Goal: Find specific page/section: Find specific page/section

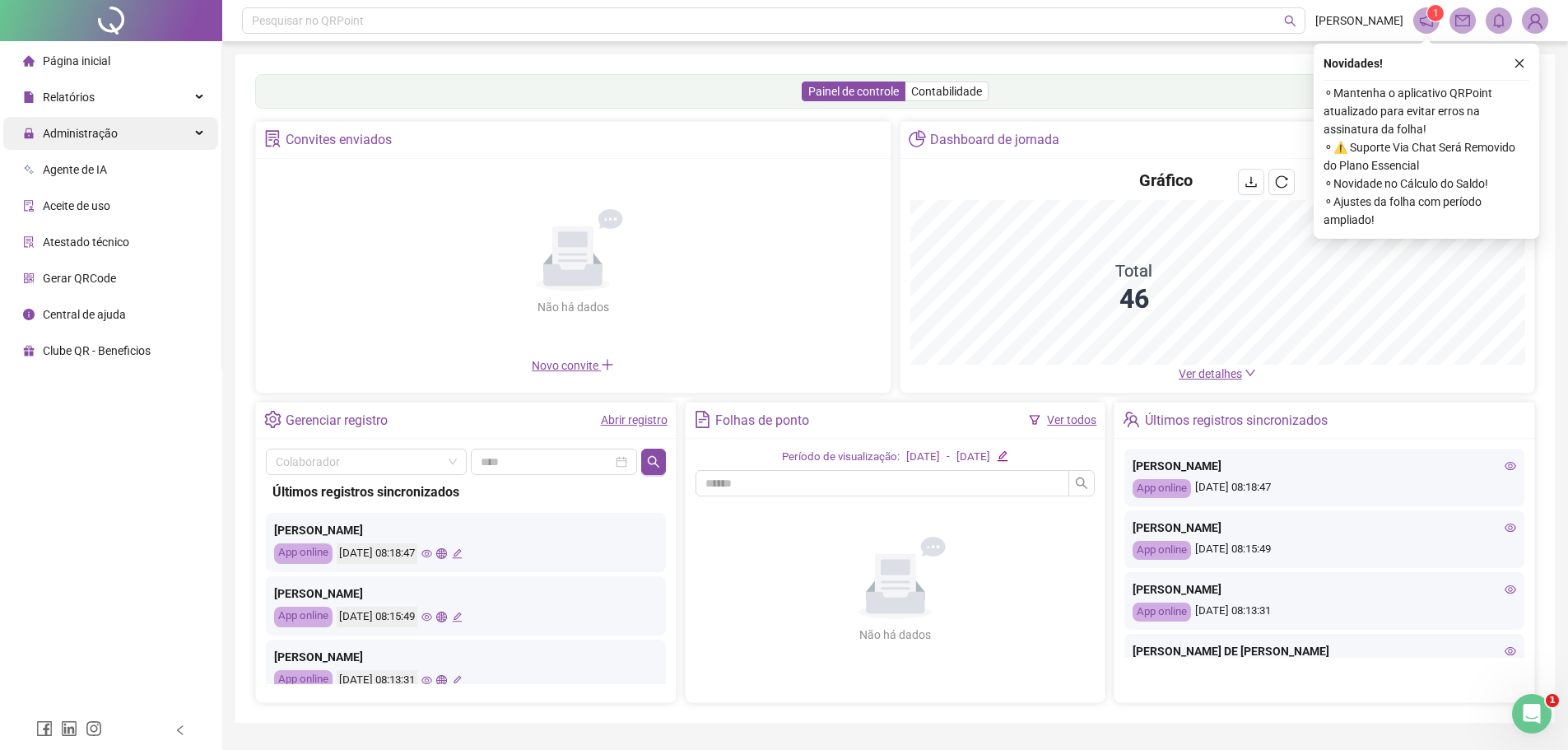
click at [65, 129] on span "Administração" at bounding box center [80, 133] width 75 height 13
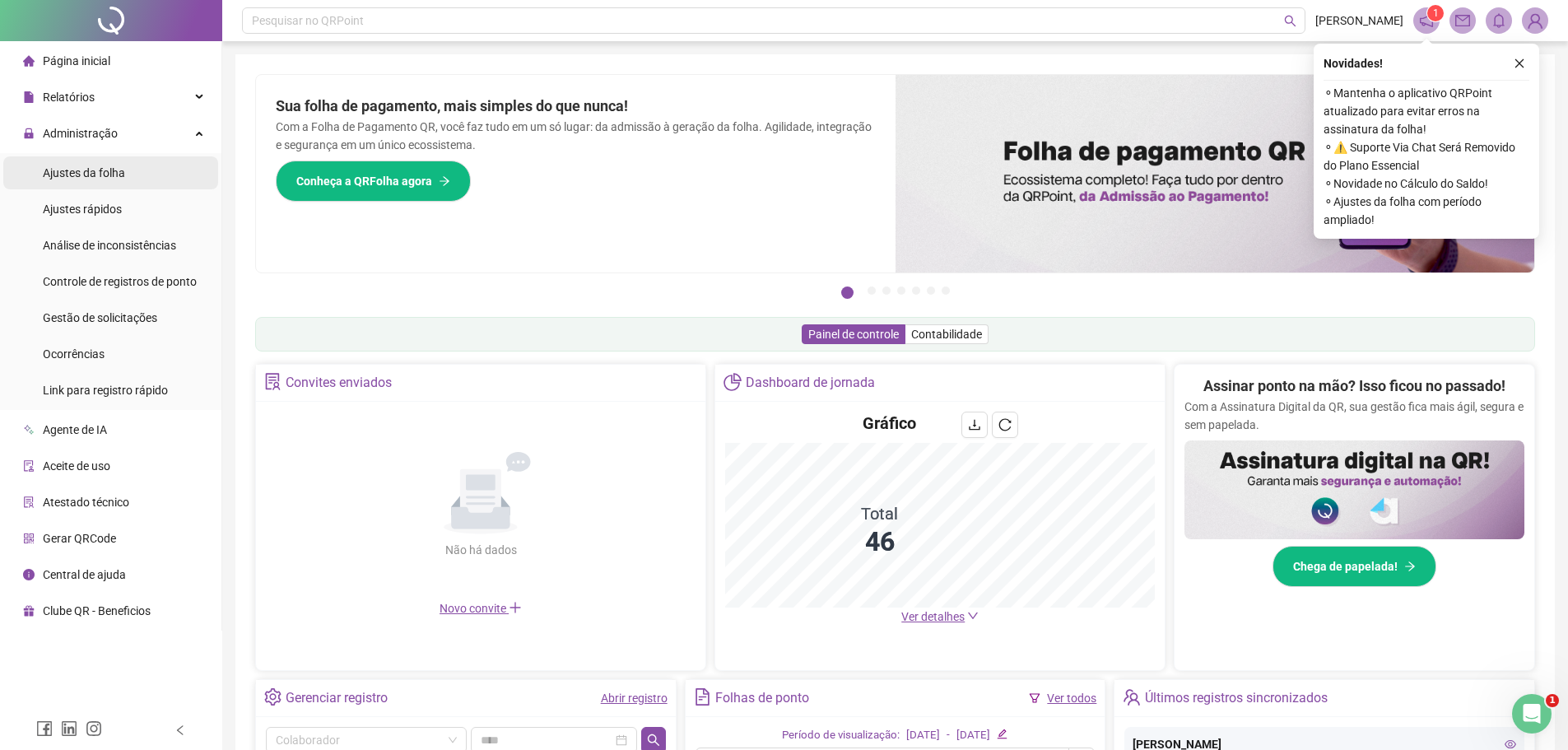
click at [104, 183] on div "Ajustes da folha" at bounding box center [83, 173] width 82 height 33
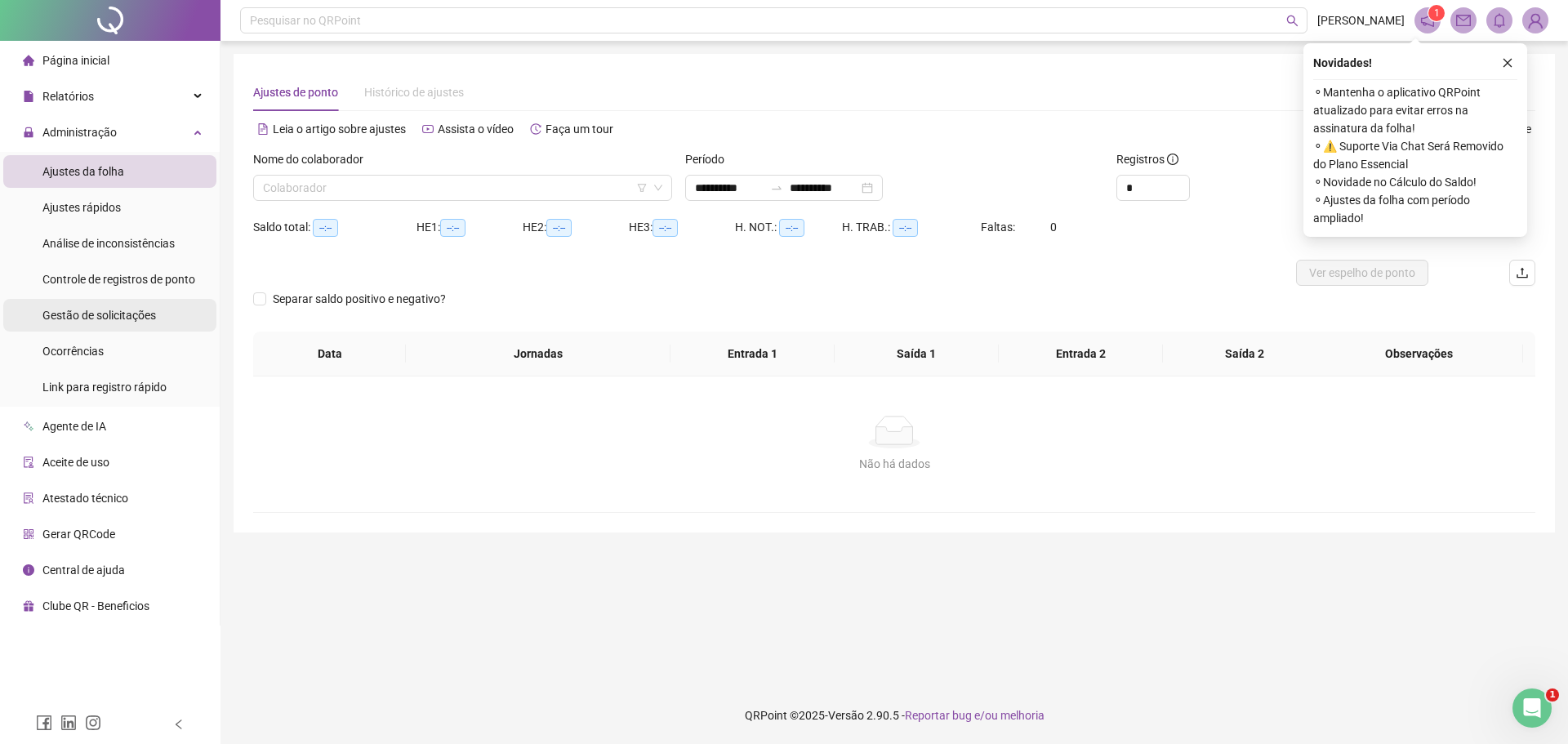
click at [117, 321] on span "Gestão de solicitações" at bounding box center [99, 316] width 114 height 13
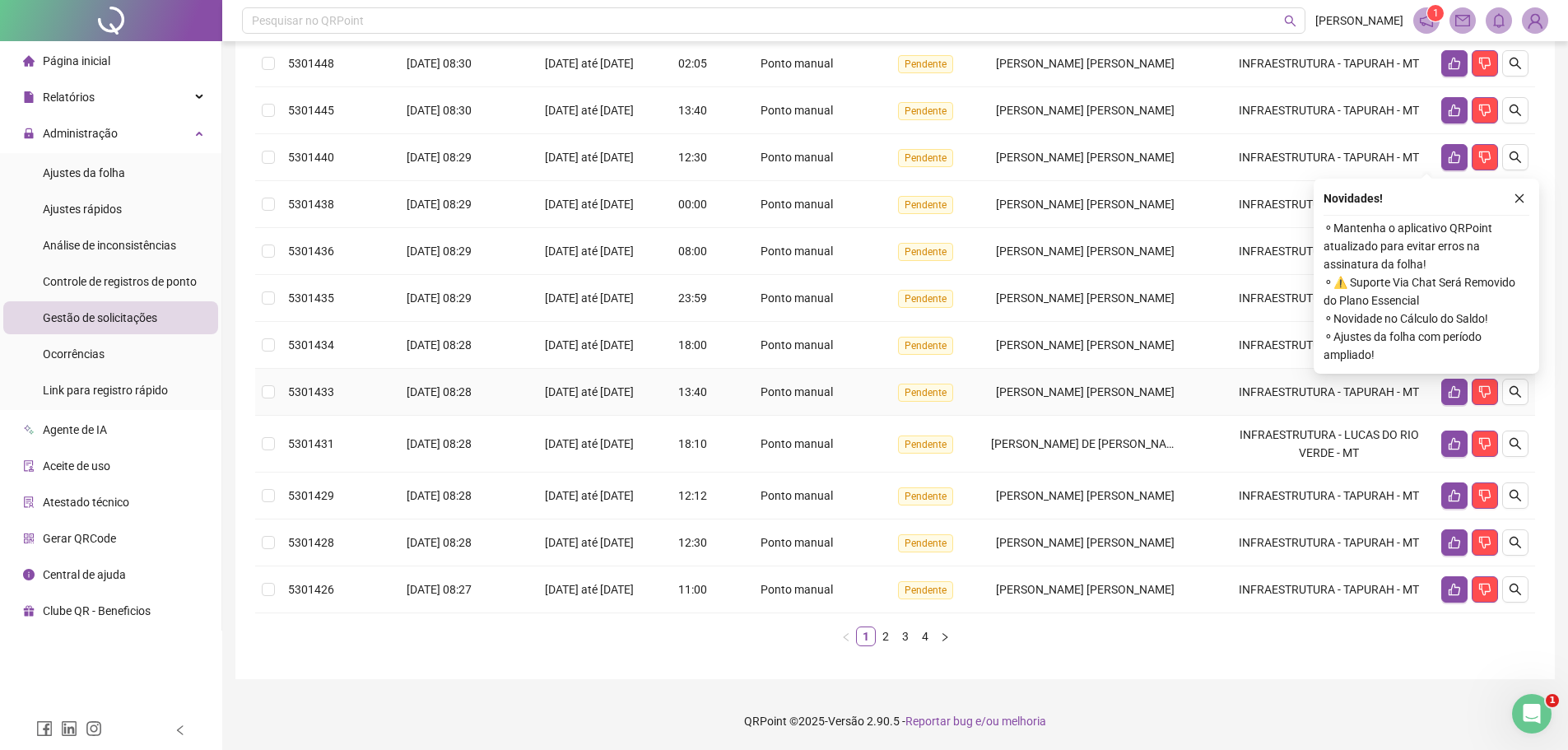
scroll to position [251, 0]
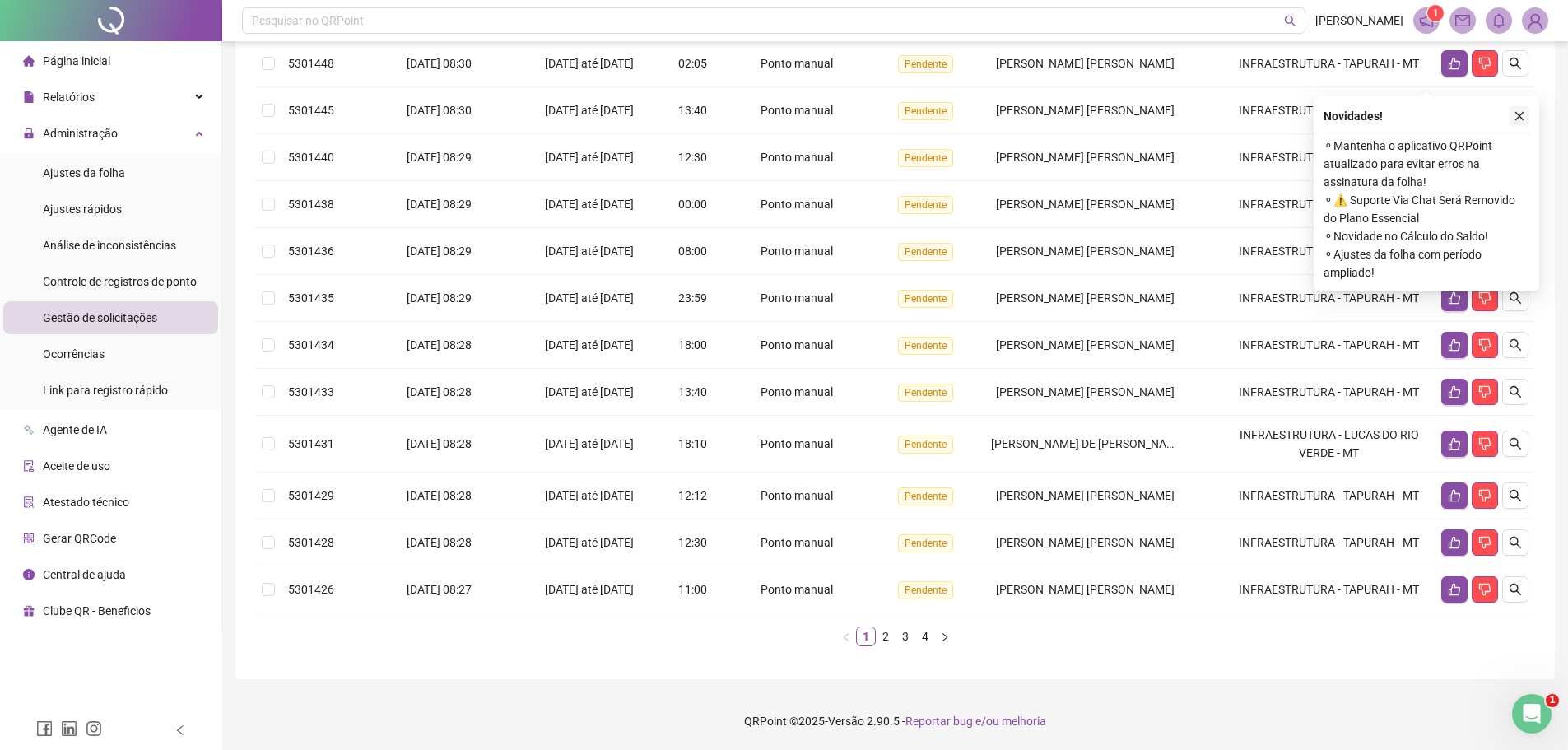
click at [1525, 106] on button "button" at bounding box center [1519, 116] width 19 height 19
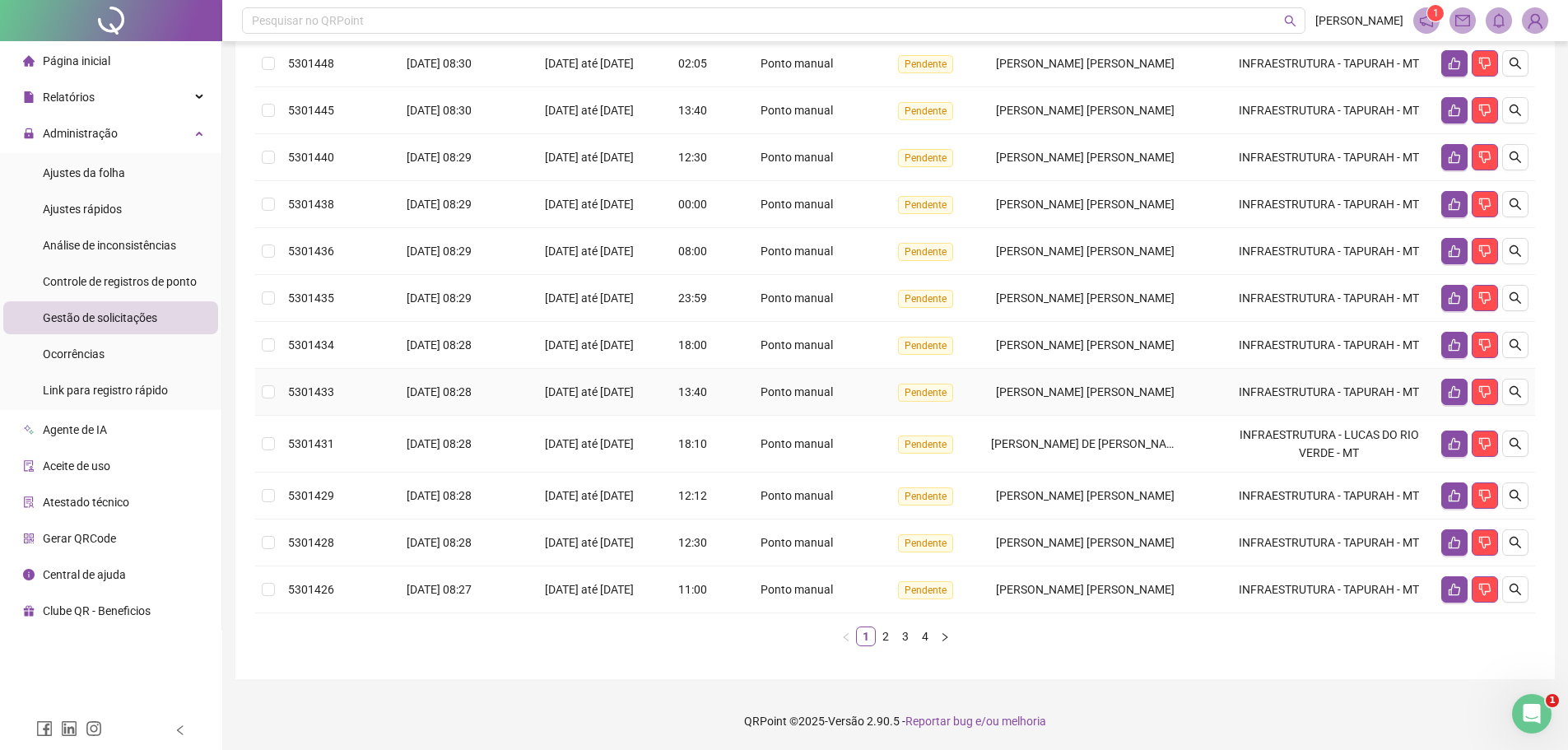
scroll to position [333, 0]
click at [881, 635] on link "2" at bounding box center [886, 636] width 18 height 18
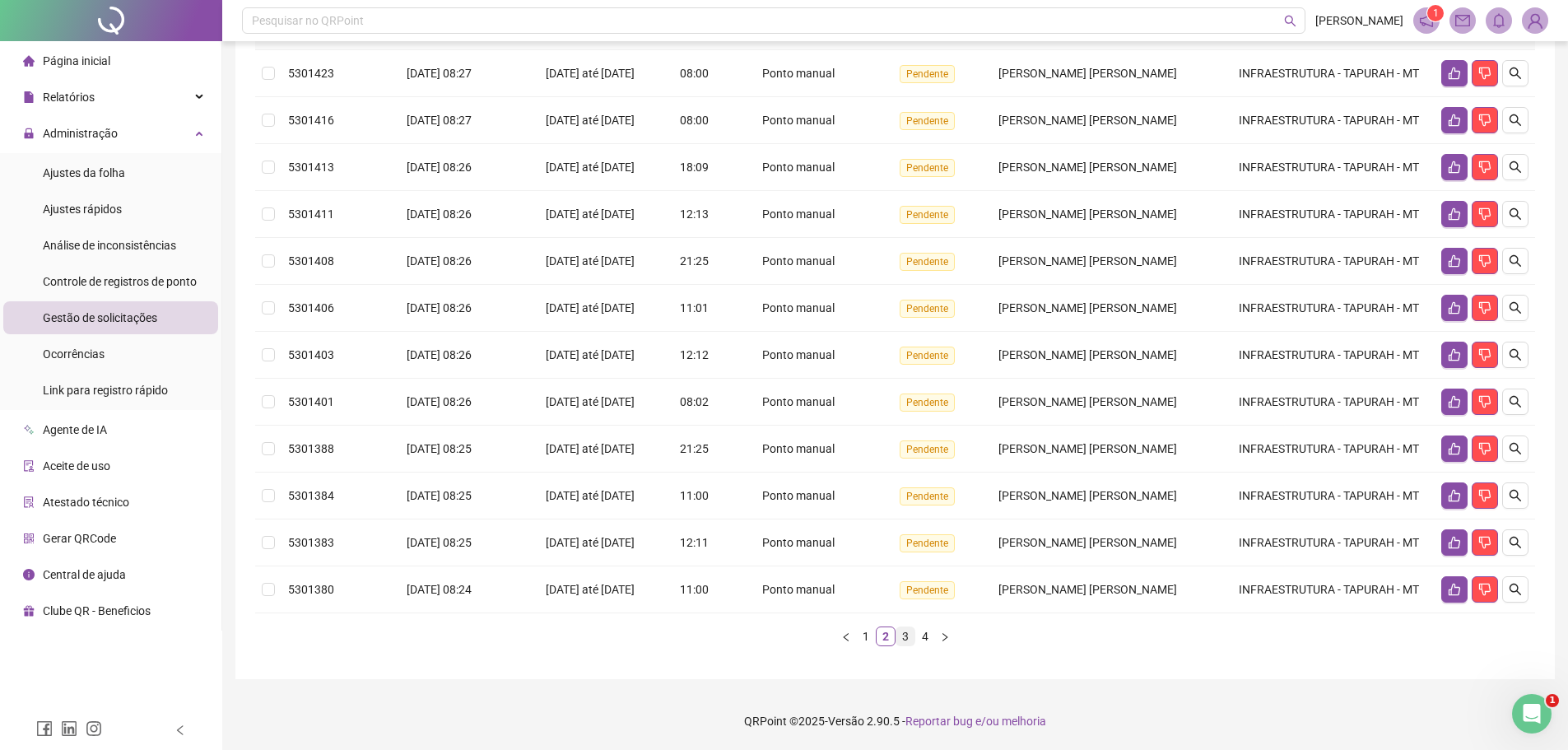
click at [904, 643] on link "3" at bounding box center [906, 636] width 18 height 18
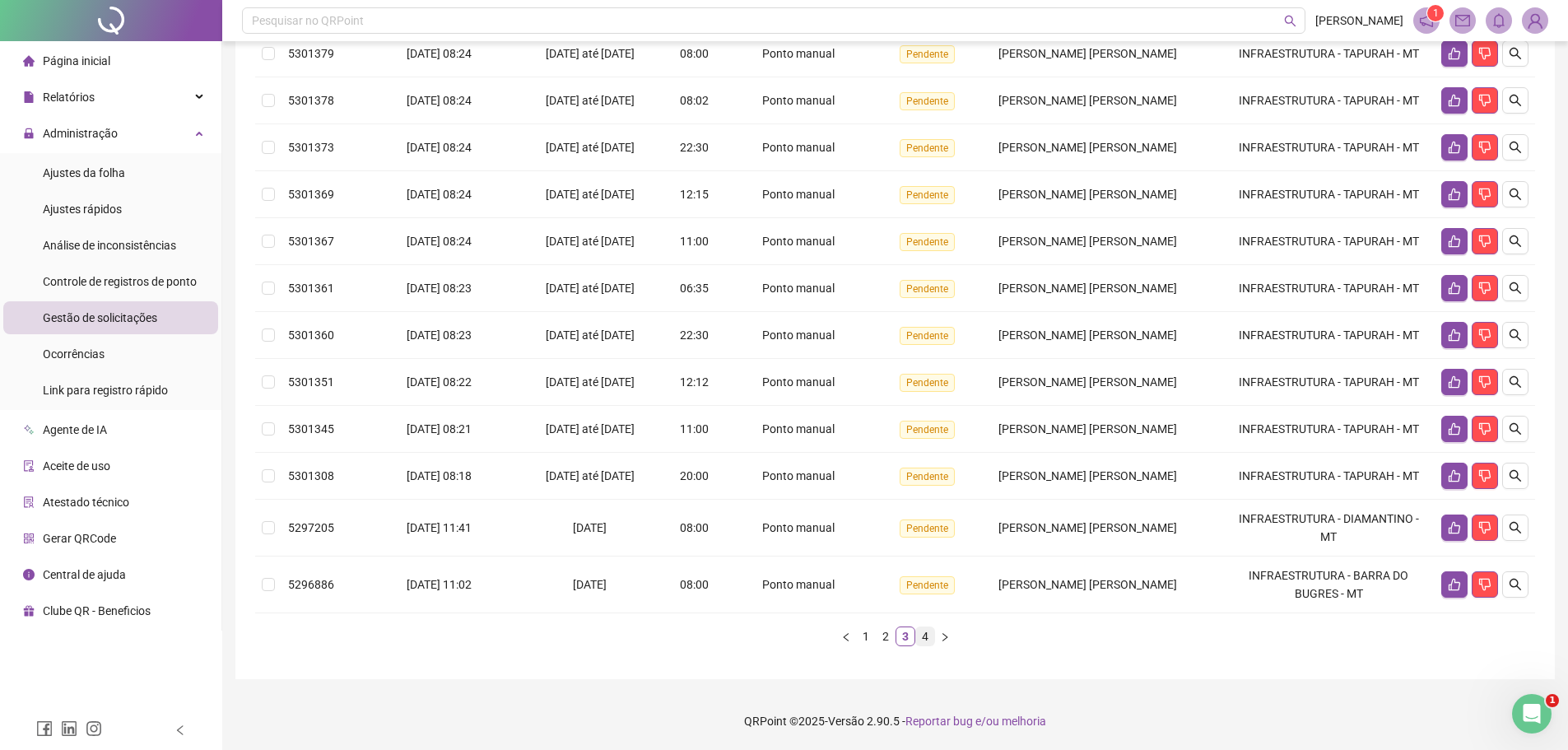
click at [919, 639] on link "4" at bounding box center [925, 636] width 18 height 18
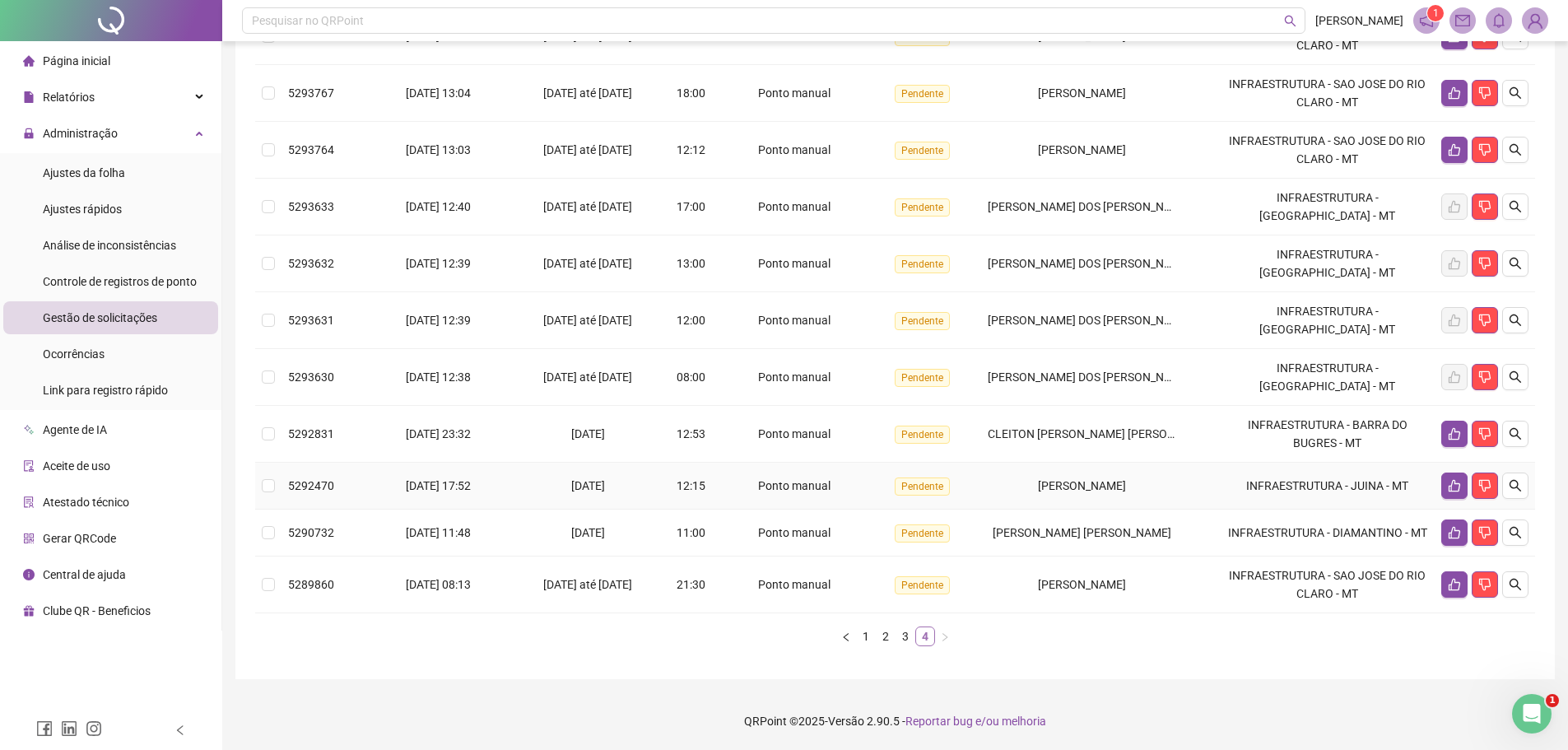
scroll to position [323, 0]
click at [888, 639] on link "2" at bounding box center [886, 636] width 18 height 18
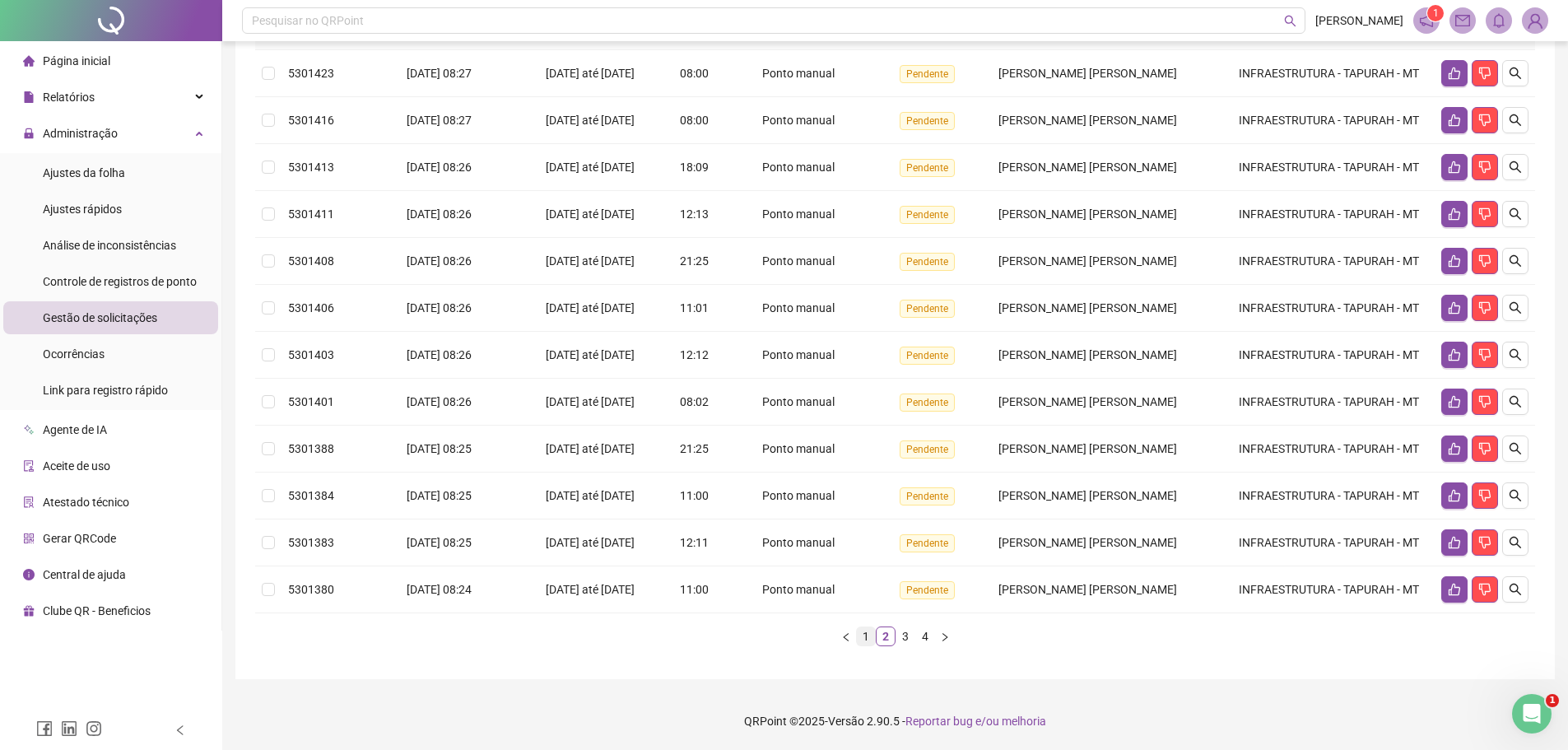
click at [859, 645] on link "1" at bounding box center [866, 636] width 18 height 18
